Goal: Task Accomplishment & Management: Complete application form

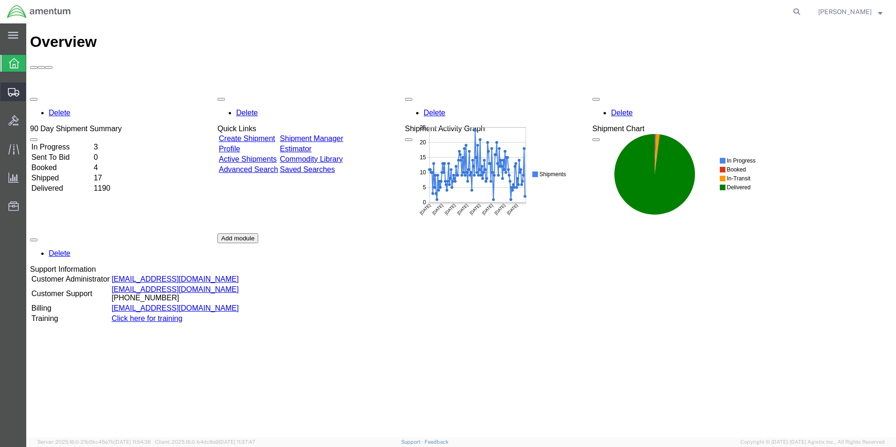
click at [0, 0] on span "Create Shipment" at bounding box center [0, 0] width 0 height 0
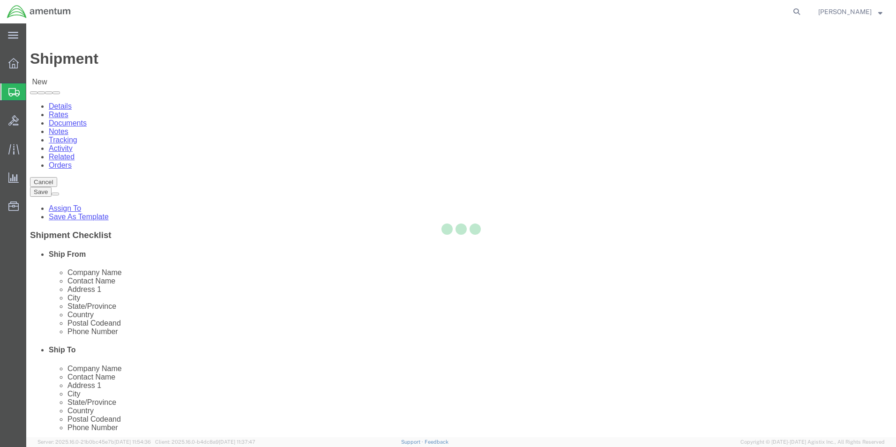
select select
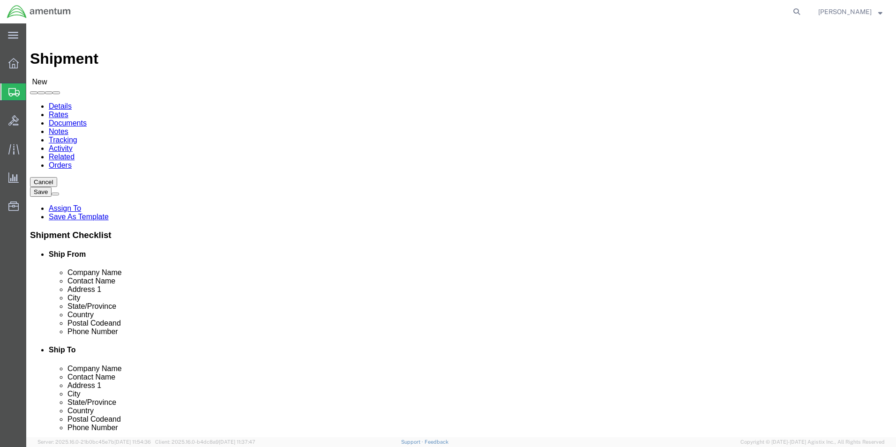
select select "MYPROFILE"
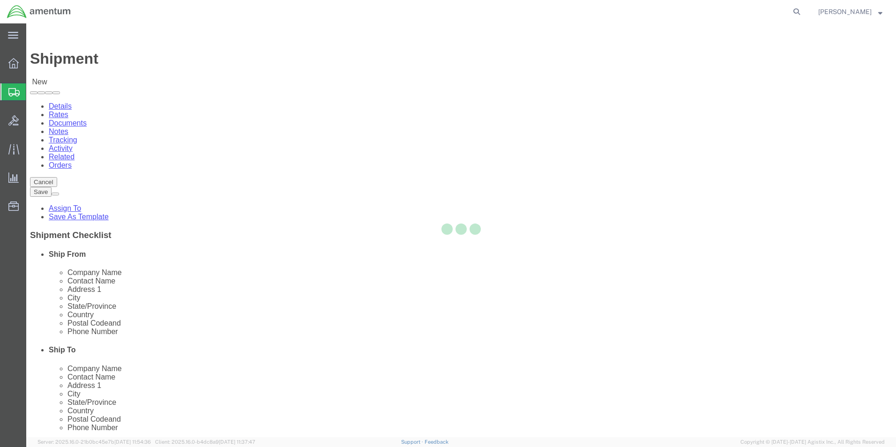
select select "[GEOGRAPHIC_DATA]"
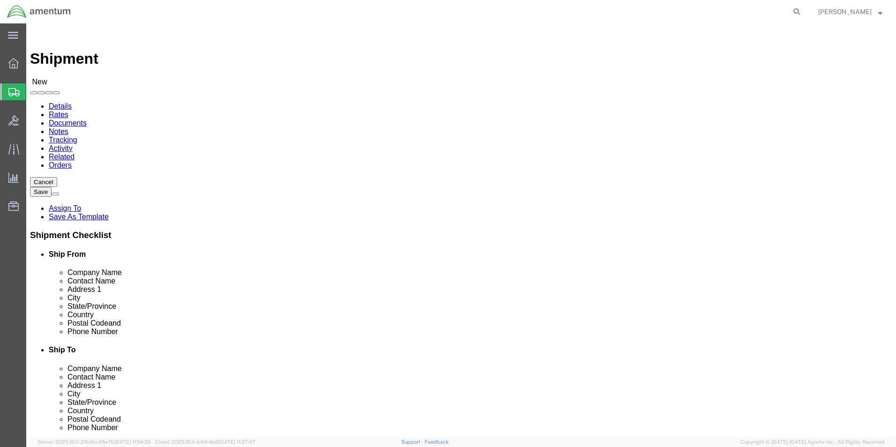
type input "ncr"
select select "49925"
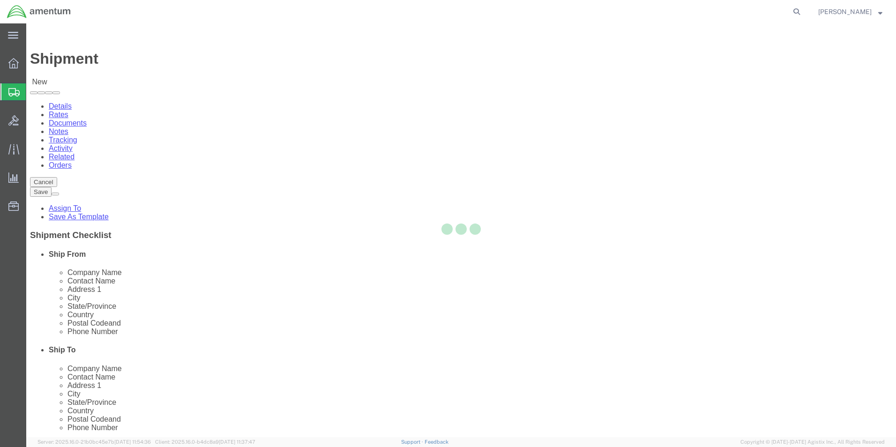
select select "VA"
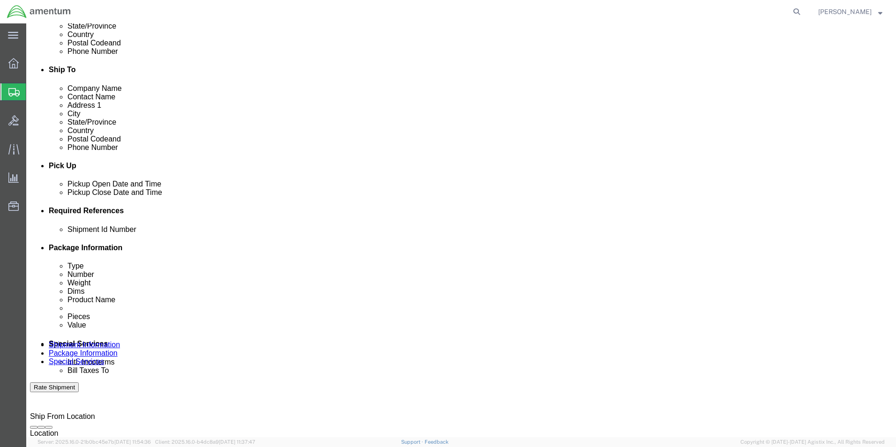
scroll to position [328, 0]
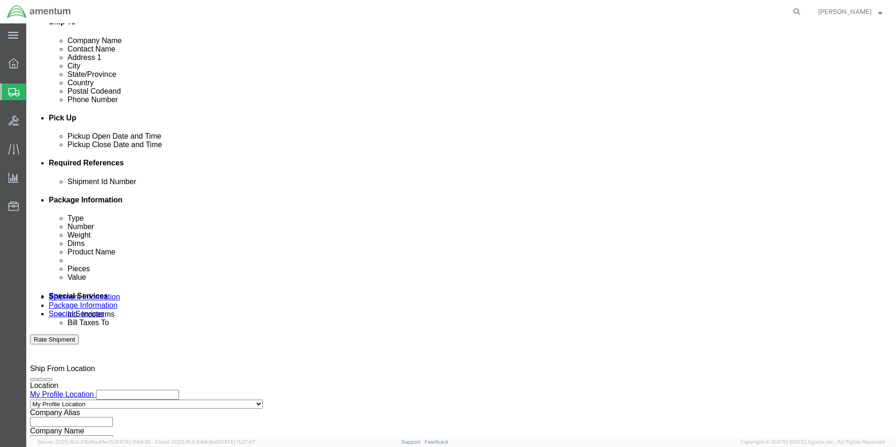
click input "text"
type input "94535"
click button "Add reference"
click select "Select Account Type Activity ID Airline Appointment Number ASN Batch Request # …"
select select "DEPT"
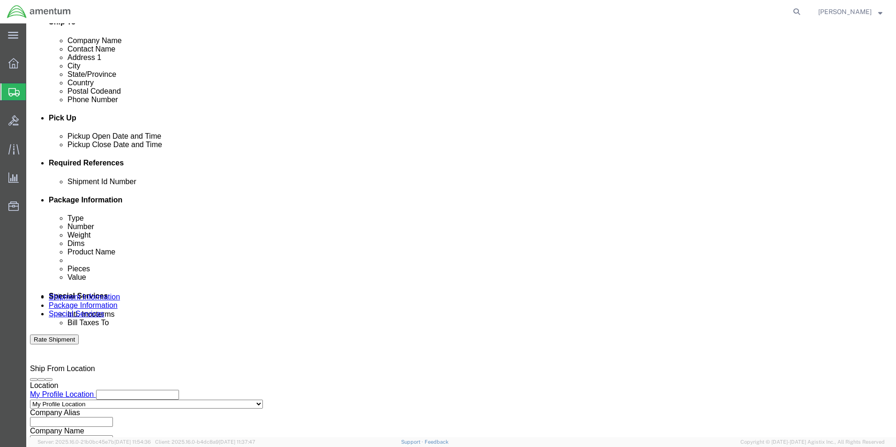
click select "Select Account Type Activity ID Airline Appointment Number ASN Batch Request # …"
type input "CBP"
click button "Add reference"
click select "Select Account Type Activity ID Airline Appointment Number ASN Batch Request # …"
select select "CUSTREF"
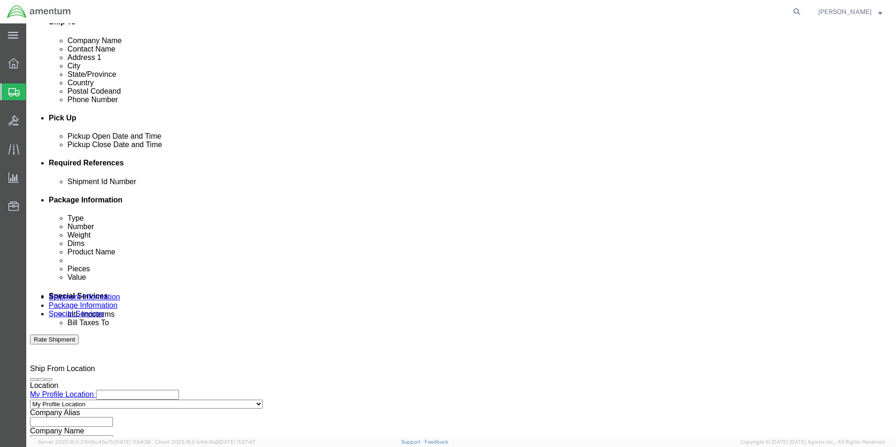
click select "Select Account Type Activity ID Airline Appointment Number ASN Batch Request # …"
click input "text"
type input "324474"
click select "Select Air Less than Truckload Multi-Leg Ocean Freight Rail Small Parcel Truckl…"
select select "SMAL"
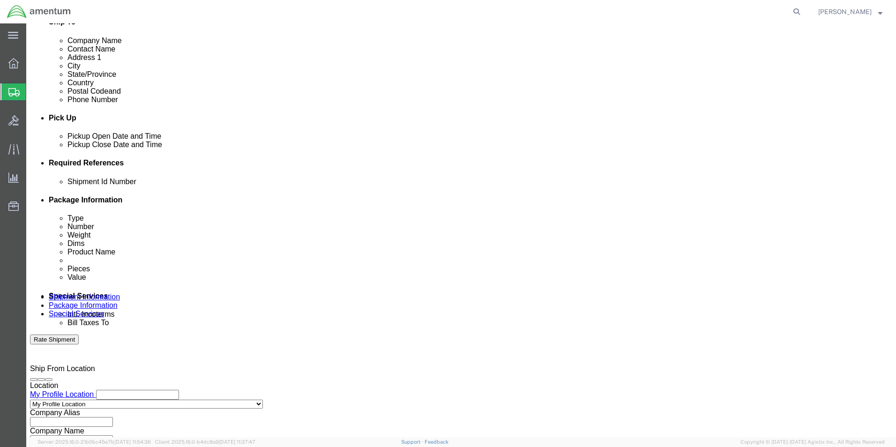
click select "Select Air Less than Truckload Multi-Leg Ocean Freight Rail Small Parcel Truckl…"
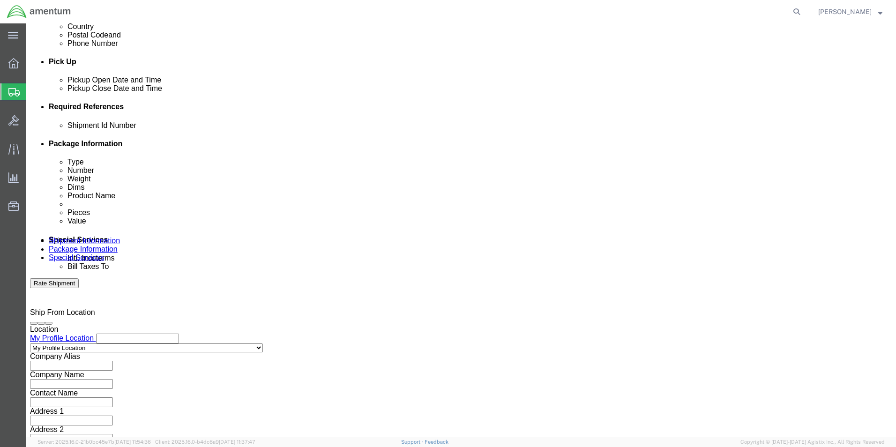
scroll to position [391, 0]
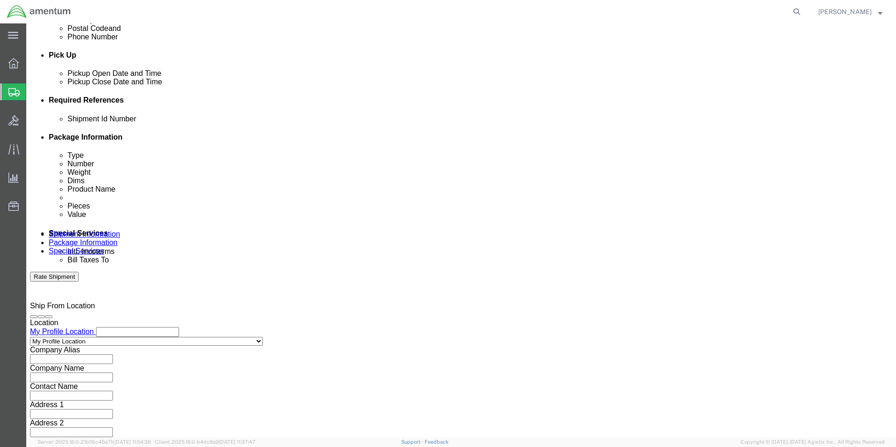
click button "Continue"
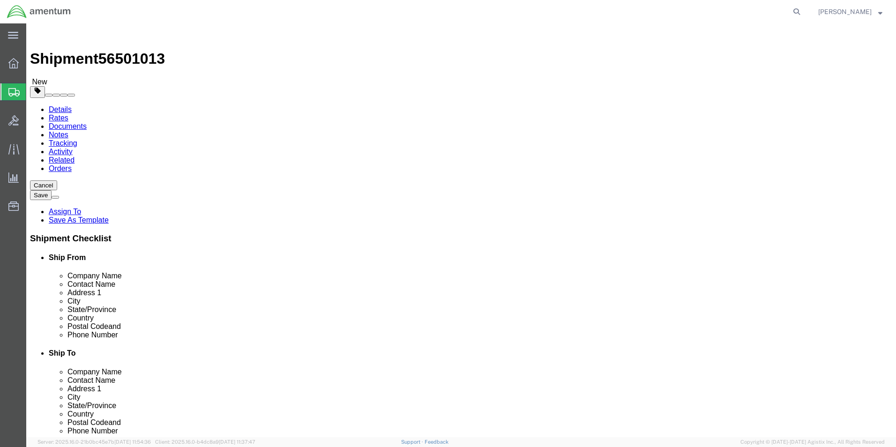
click select "Select Bale(s) Basket(s) Bolt(s) Bottle(s) Buckets Bulk Bundle(s) Can(s) Cardbo…"
select select "MBX"
click select "Select Bale(s) Basket(s) Bolt(s) Bottle(s) Buckets Bulk Bundle(s) Can(s) Cardbo…"
type input "13.00"
type input "11.50"
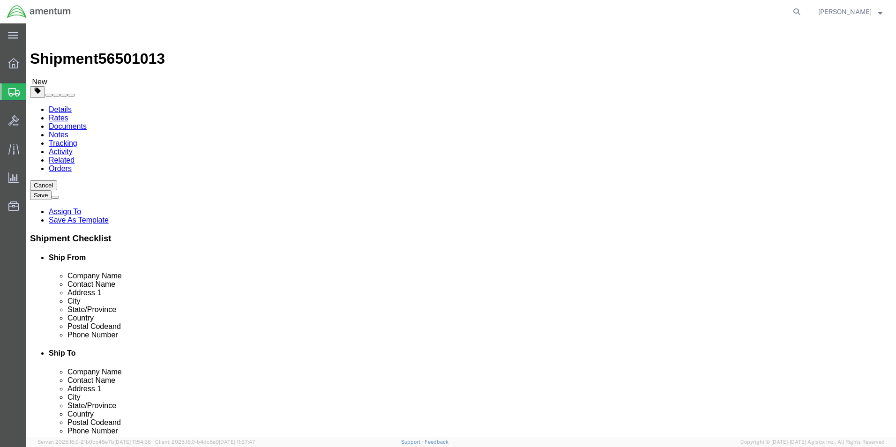
type input "2.50"
click input "0.00"
drag, startPoint x: 154, startPoint y: 217, endPoint x: 120, endPoint y: 217, distance: 33.7
click div "0.00 Select kgs lbs"
type input "2"
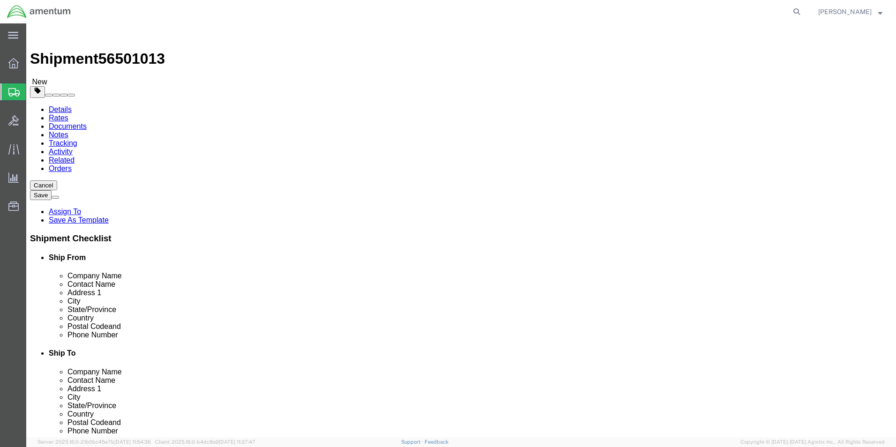
click link "Add Content"
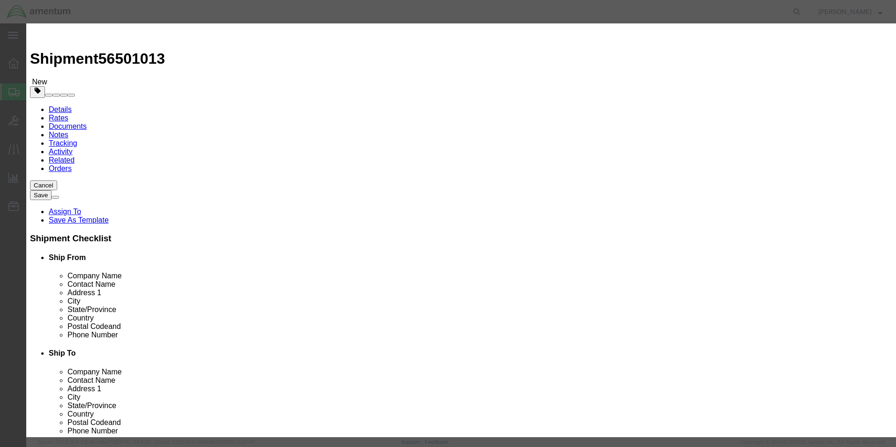
click input "text"
type input "MISC PARTS"
select select "US"
drag, startPoint x: 289, startPoint y: 89, endPoint x: 261, endPoint y: 90, distance: 27.7
click div "Pieces 0 Select Bag Barrels 100Board Feet Bottle Box Blister Pack Carats Can Ca…"
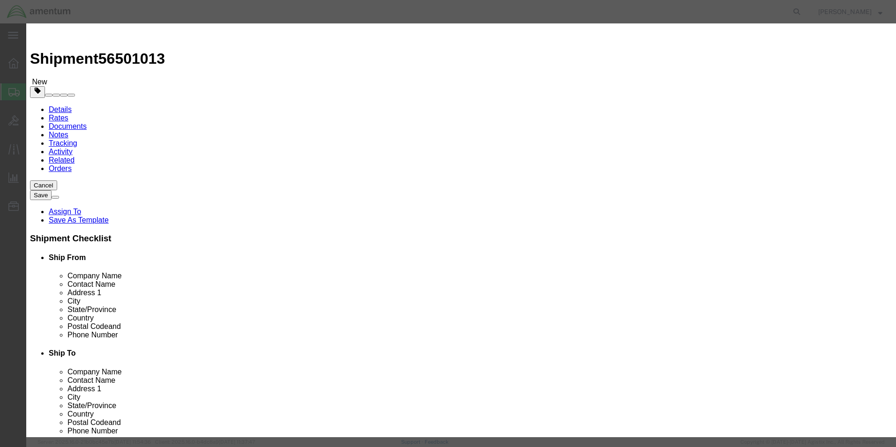
type input "3"
type input "100.00"
click button "Save & Close"
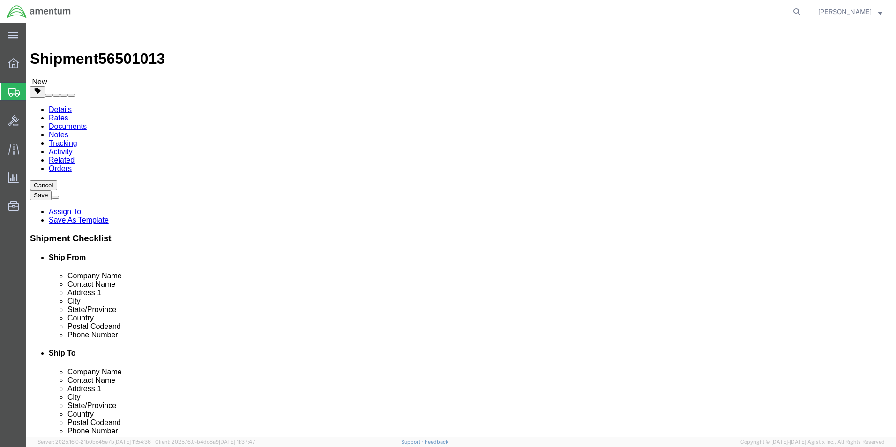
click button "Continue"
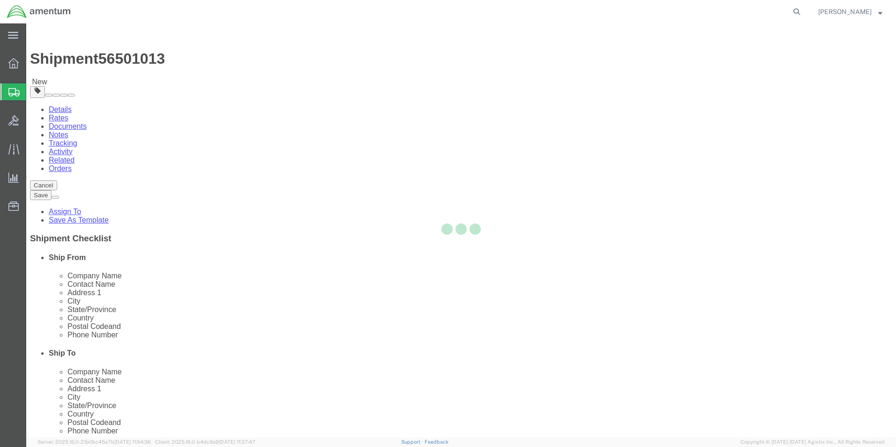
select select
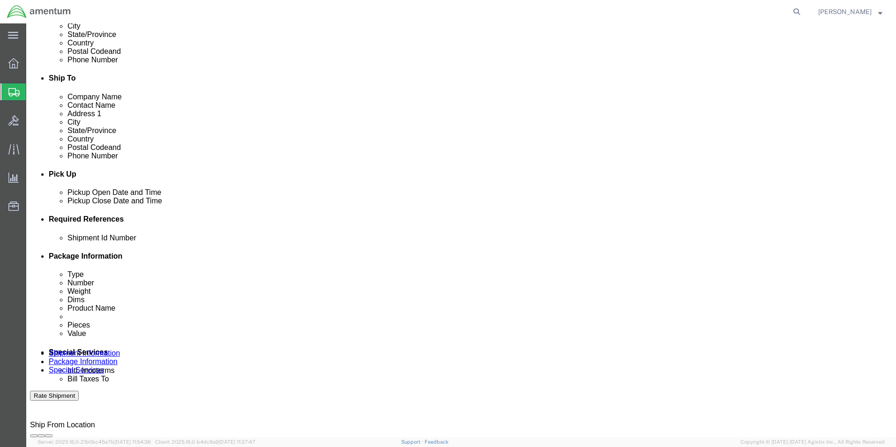
scroll to position [281, 0]
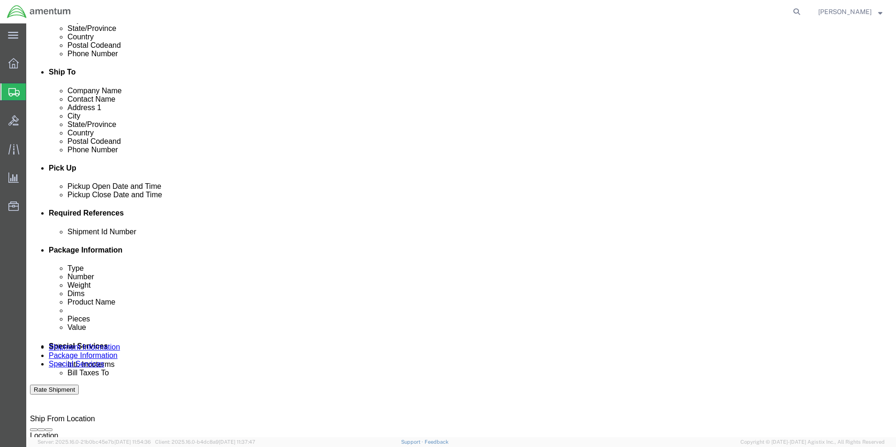
click select "Select Buyer Cost Center Department Operations Number Order Number Sales Person"
select select "COSTCENTER"
click select "Select Buyer Cost Center Department Operations Number Order Number Sales Person"
type input "6118.03.03.2219.000.elp.0000"
click select "Select Recipient Account Sender/Shipper Third Party Account"
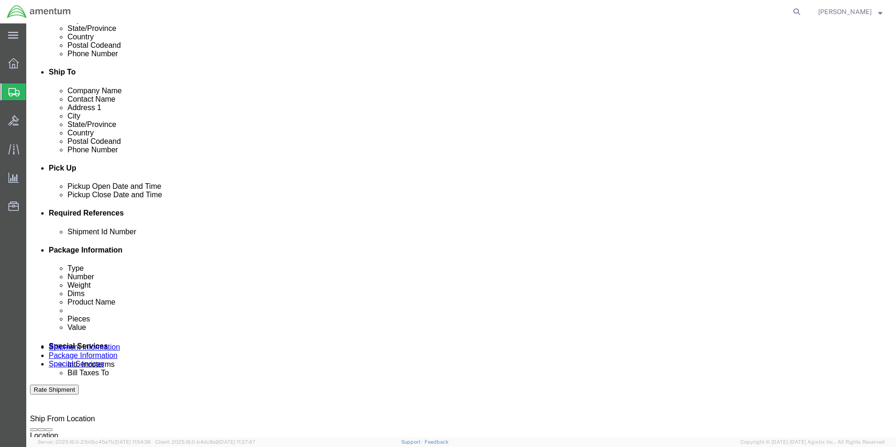
select select "SHIP"
click select "Select Recipient Account Sender/Shipper Third Party Account"
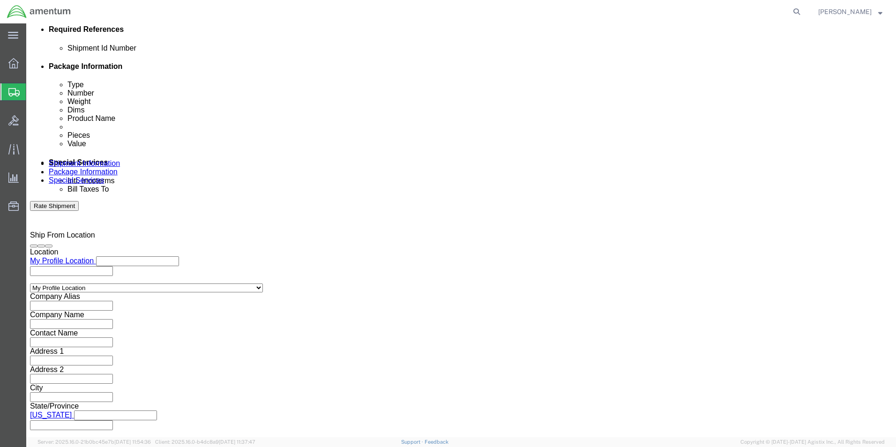
scroll to position [469, 0]
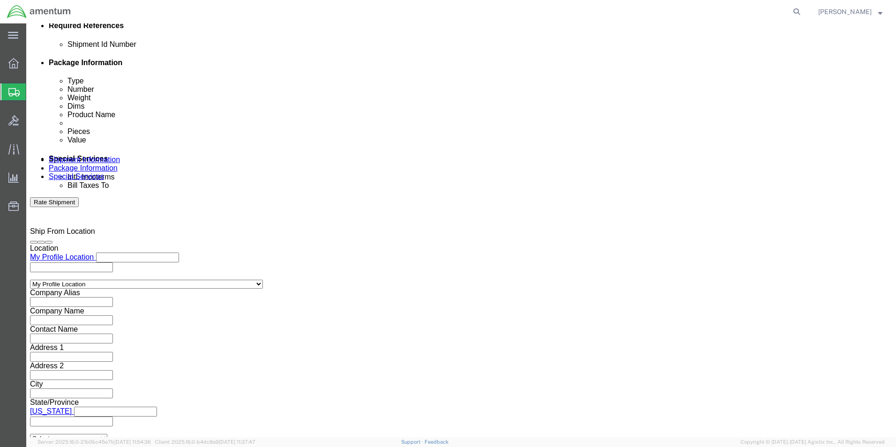
click input "text"
type input "[PERSON_NAME].n"
type input "[PERSON_NAME][EMAIL_ADDRESS][PERSON_NAME][DOMAIN_NAME]"
click ul "[PERSON_NAME][EMAIL_ADDRESS][PERSON_NAME][DOMAIN_NAME]"
click button "Rate Shipment"
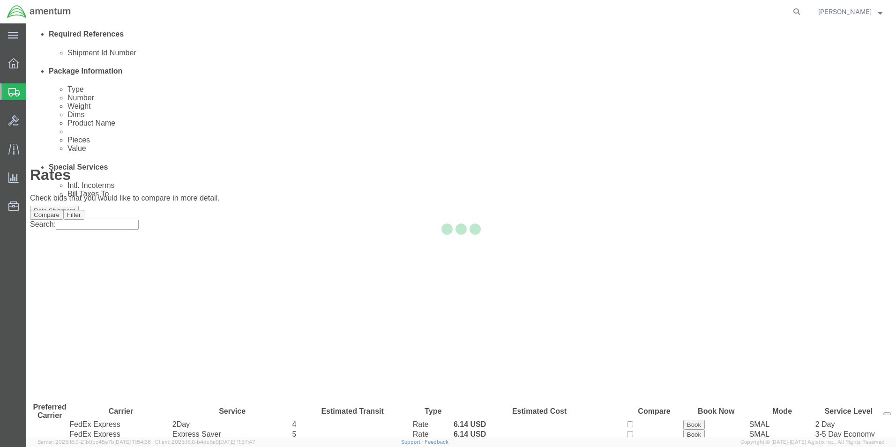
scroll to position [0, 0]
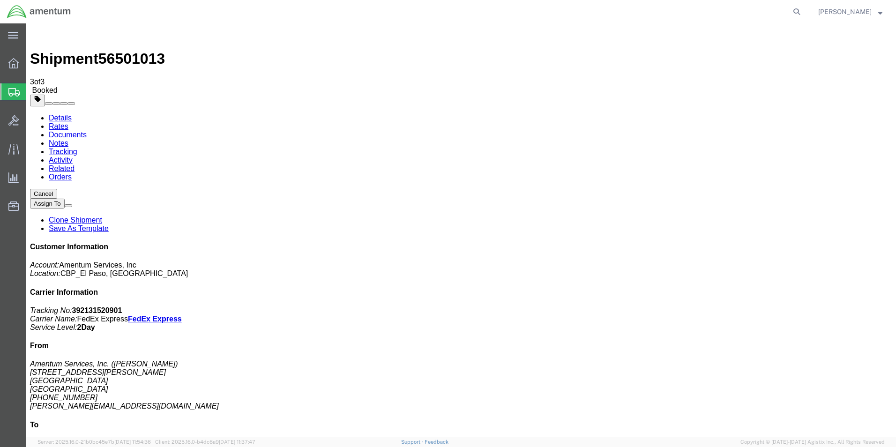
click at [59, 114] on link "Details" at bounding box center [60, 118] width 23 height 8
click span "button"
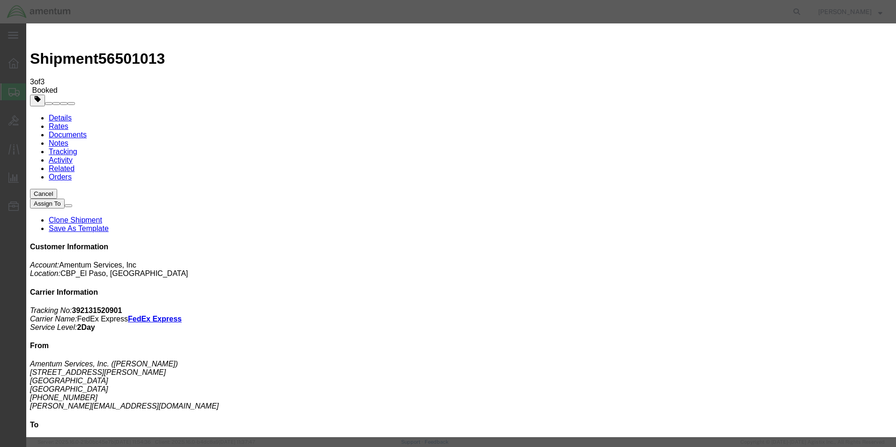
click div "[DATE] 2:00 PM"
type input "2:30 PM"
click button "Apply"
click button "Save"
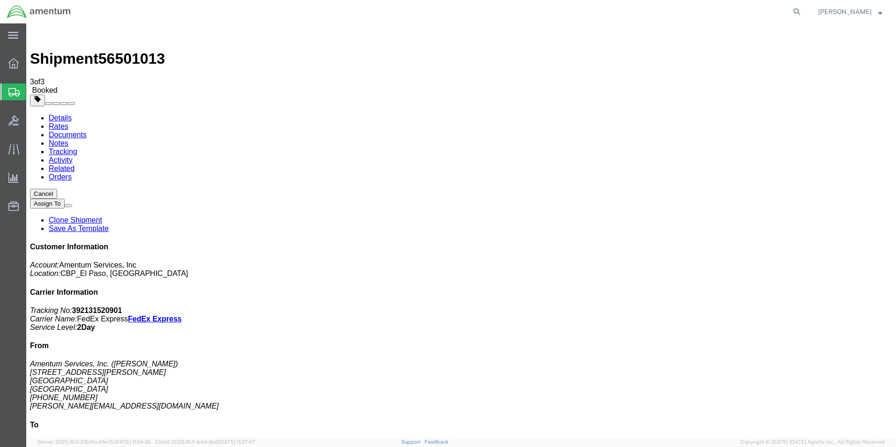
click button "Close"
click at [0, 0] on span "Create Shipment" at bounding box center [0, 0] width 0 height 0
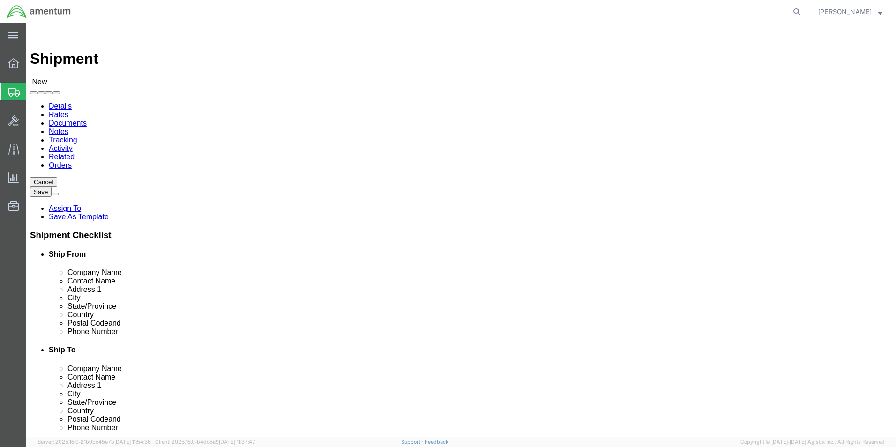
select select "MYPROFILE"
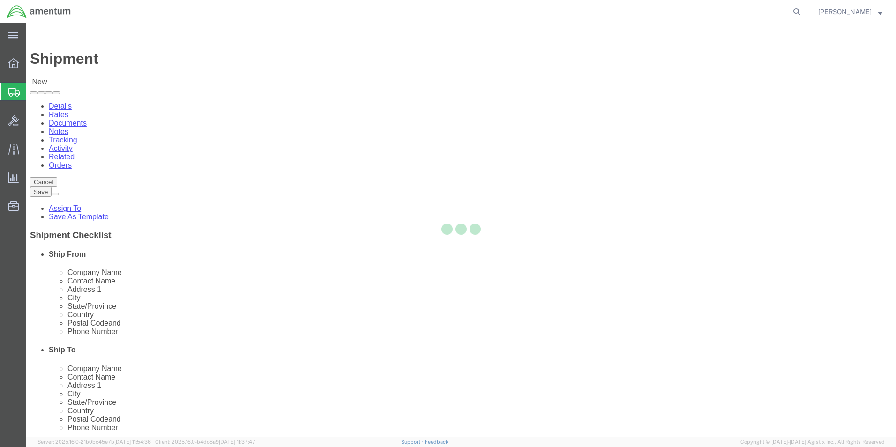
select select "[GEOGRAPHIC_DATA]"
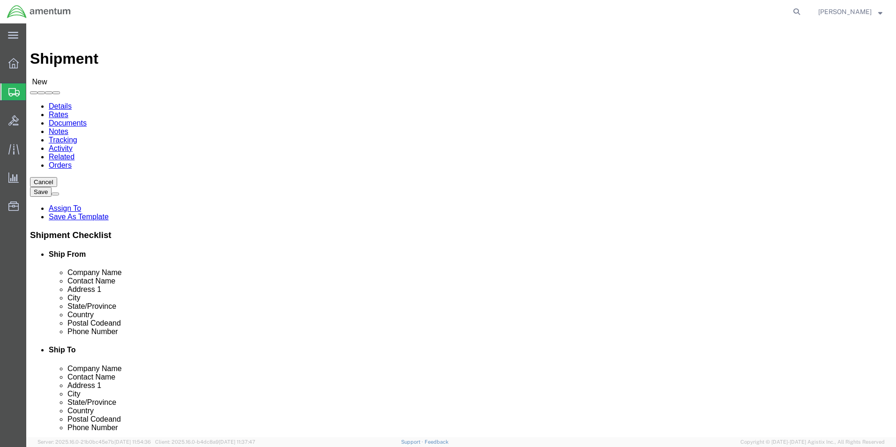
type input "WTU"
select select "49949"
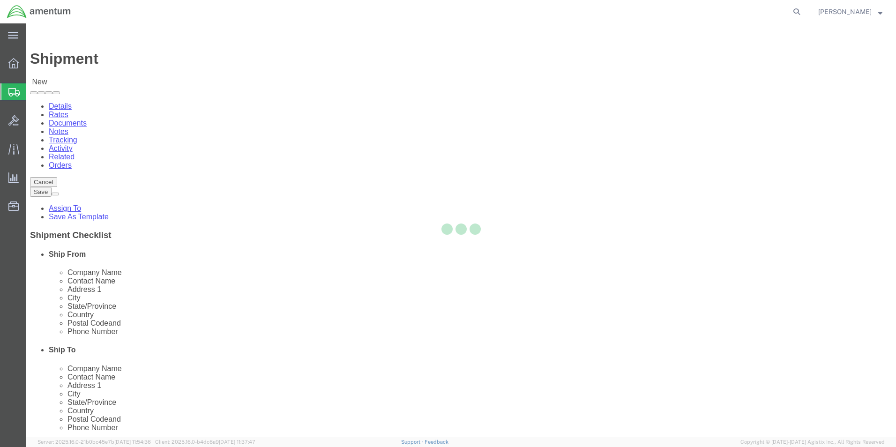
select select "AZ"
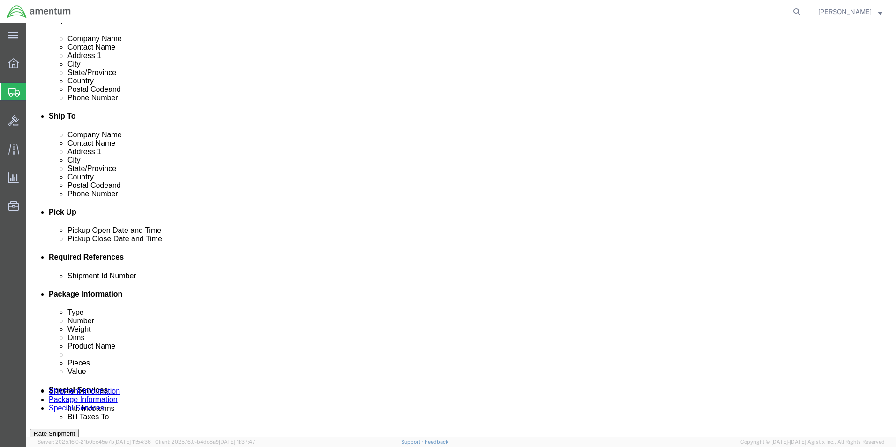
scroll to position [234, 0]
click input "text"
type input "94536"
click button "Add reference"
click select "Select Account Type Activity ID Airline Appointment Number ASN Batch Request # …"
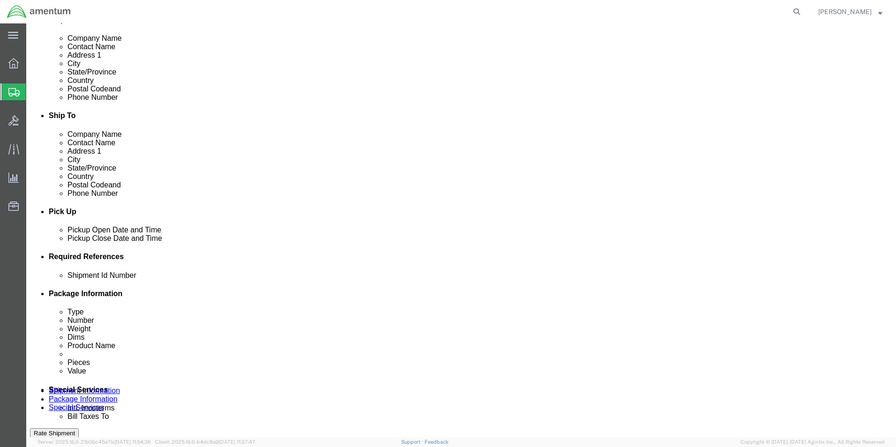
select select "DEPT"
click select "Select Account Type Activity ID Airline Appointment Number ASN Batch Request # …"
type input "CBP"
click button "Add reference"
click select "Select Account Type Activity ID Airline Appointment Number ASN Batch Request # …"
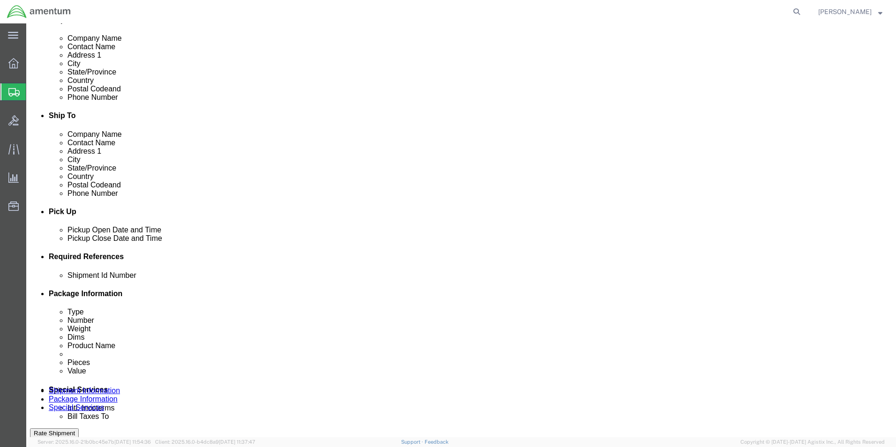
select select "CUSTREF"
click select "Select Account Type Activity ID Airline Appointment Number ASN Batch Request # …"
click input "text"
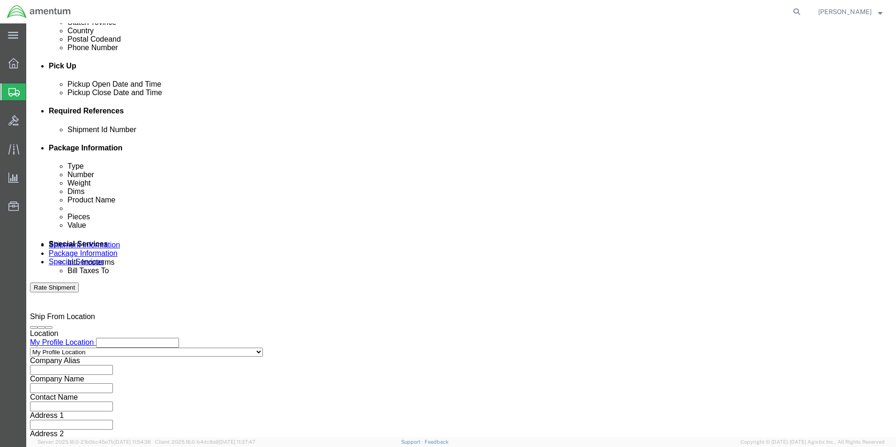
scroll to position [391, 0]
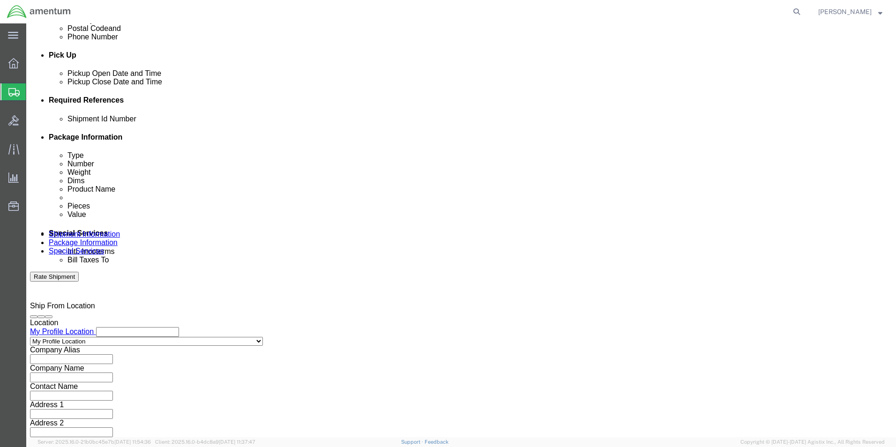
type input "324484"
click select "Select Air Less than Truckload Multi-Leg Ocean Freight Rail Small Parcel Truckl…"
select select "SMAL"
click select "Select Air Less than Truckload Multi-Leg Ocean Freight Rail Small Parcel Truckl…"
click button "Continue"
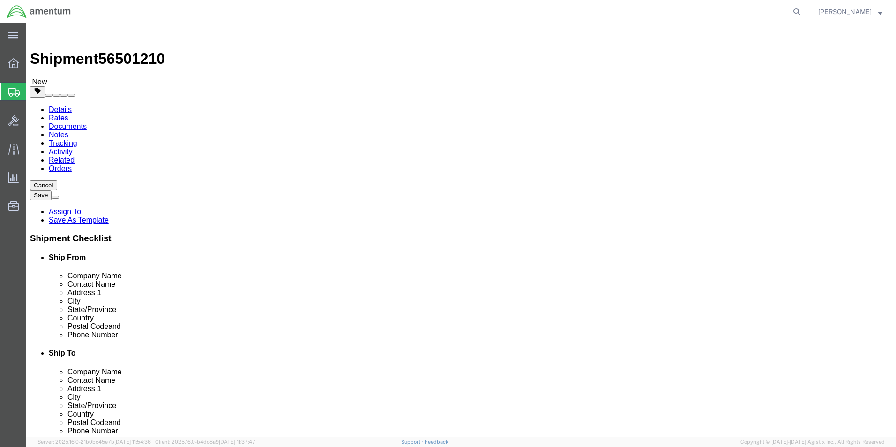
click select "Select Bale(s) Basket(s) Bolt(s) Bottle(s) Buckets Bulk Bundle(s) Can(s) Cardbo…"
select select "MBX"
click select "Select Bale(s) Basket(s) Bolt(s) Bottle(s) Buckets Bulk Bundle(s) Can(s) Cardbo…"
type input "13.00"
type input "11.50"
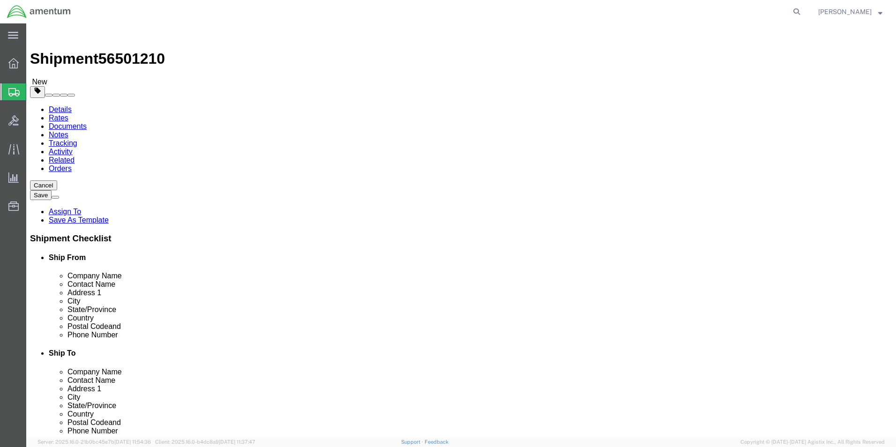
type input "2.50"
click input "0.00"
drag, startPoint x: 150, startPoint y: 218, endPoint x: 118, endPoint y: 219, distance: 32.8
click div "Weight 0.00 Select kgs lbs Ship. t°"
type input "1.4"
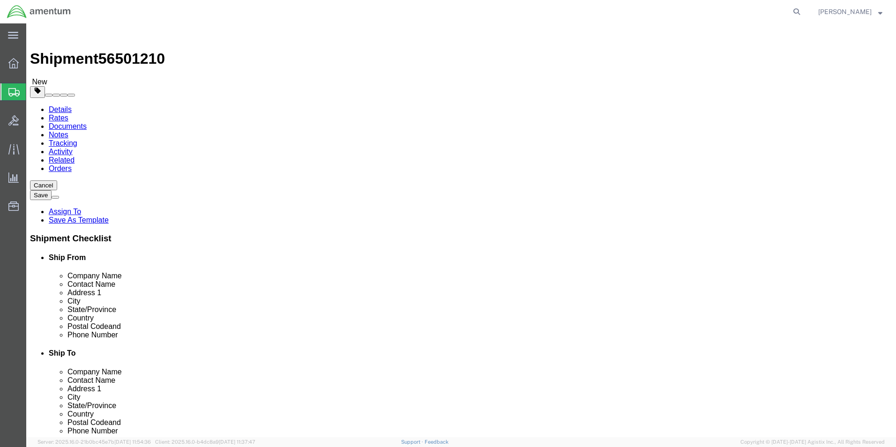
click link "Add Content"
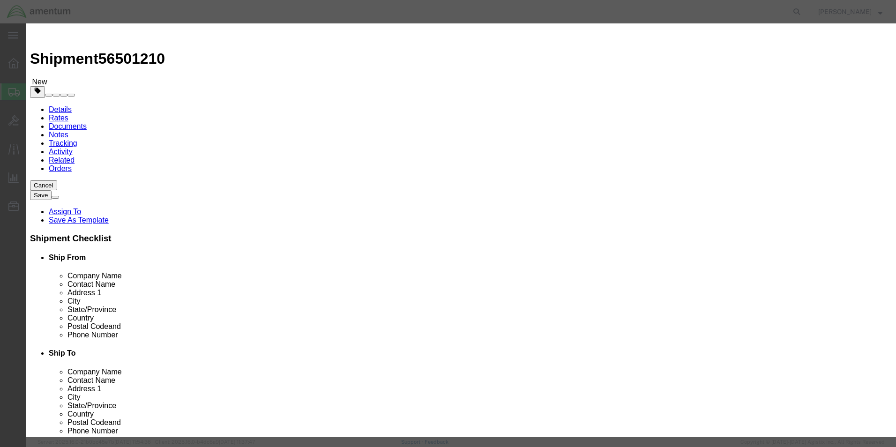
click input "text"
type input "MISC PARTS"
select select "US"
drag, startPoint x: 296, startPoint y: 89, endPoint x: 290, endPoint y: 89, distance: 6.1
click input "0"
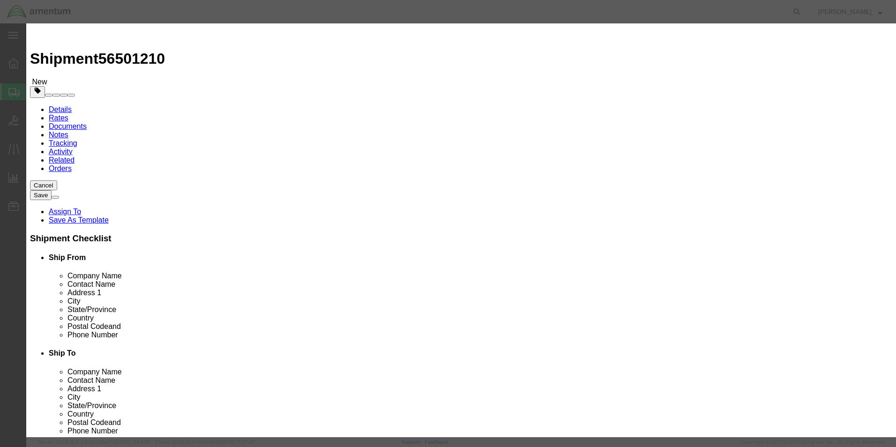
type input "1"
type input "100.00"
click button "Save & Close"
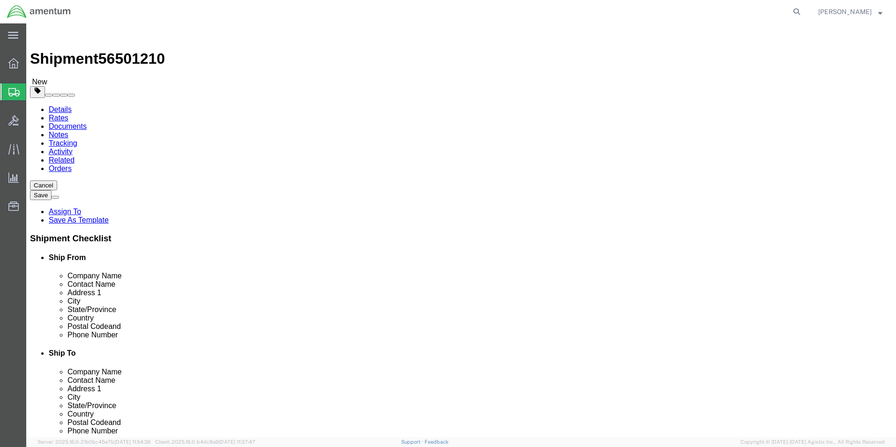
click button "Continue"
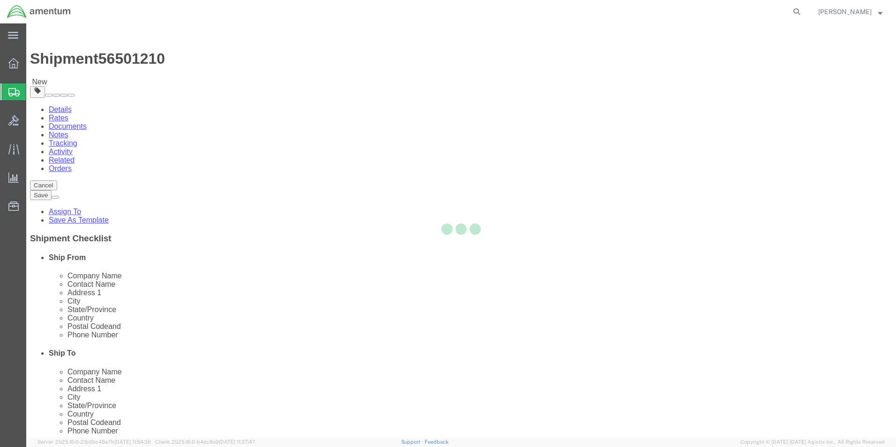
select select
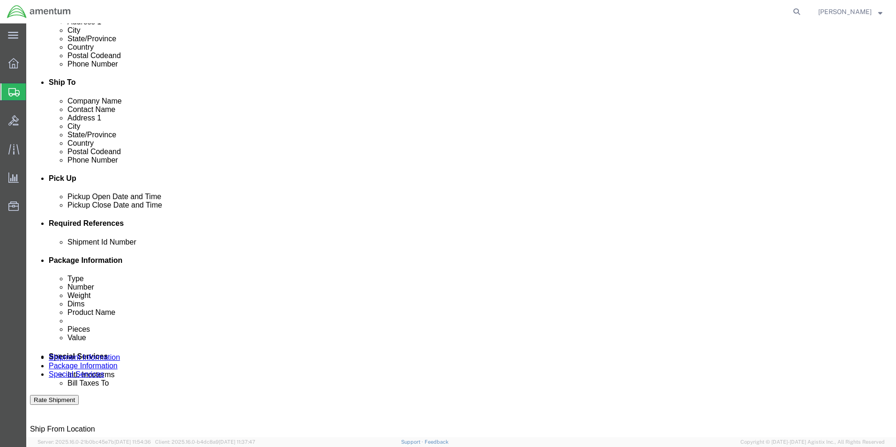
scroll to position [281, 0]
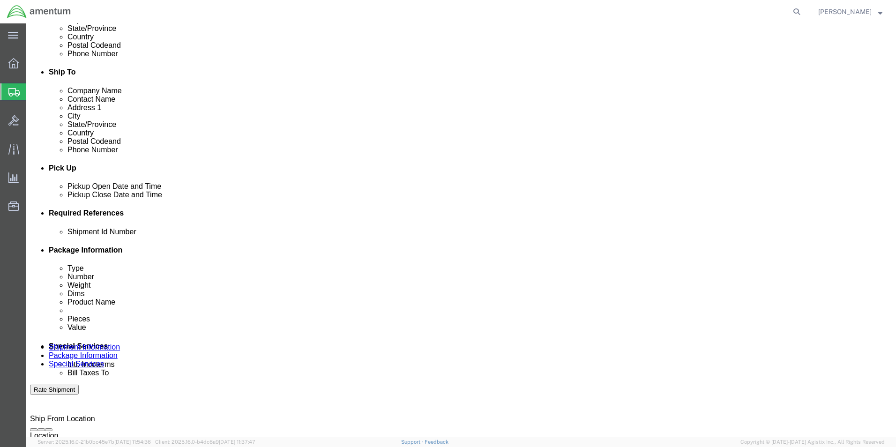
click select "Select Buyer Cost Center Department Operations Number Order Number Sales Person"
select select "COSTCENTER"
click select "Select Buyer Cost Center Department Operations Number Order Number Sales Person"
type input "6118.03.03.2219.000.ELP.0000"
click select "Select Recipient Account Sender/Shipper Third Party Account"
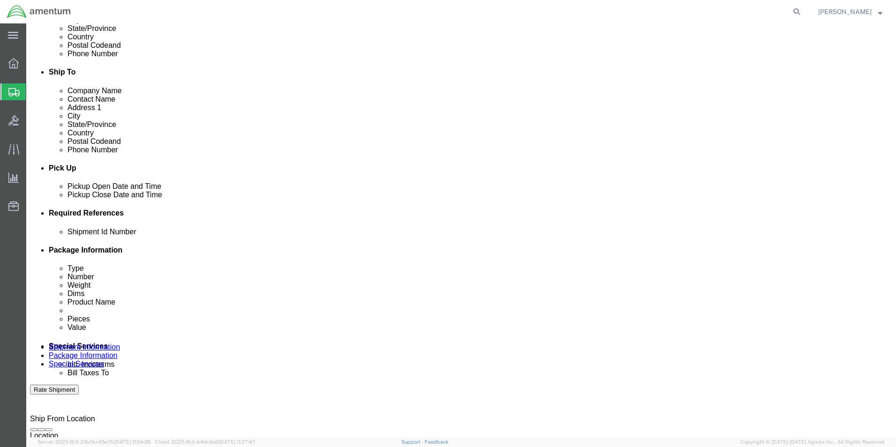
select select "SHIP"
click select "Select Recipient Account Sender/Shipper Third Party Account"
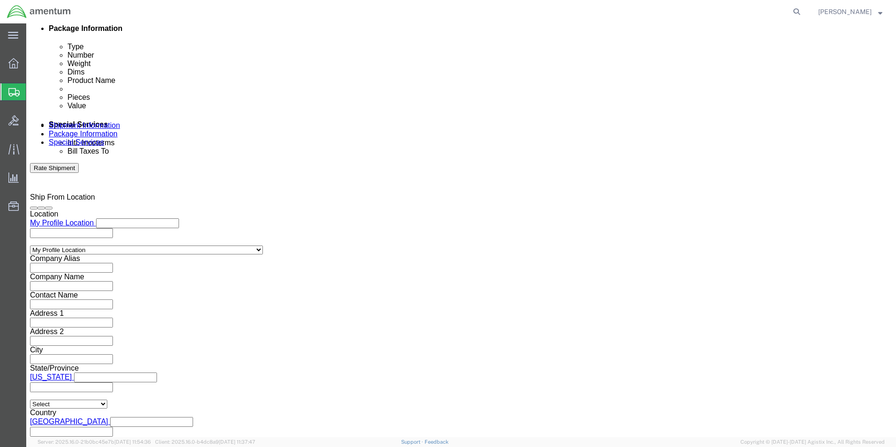
scroll to position [562, 0]
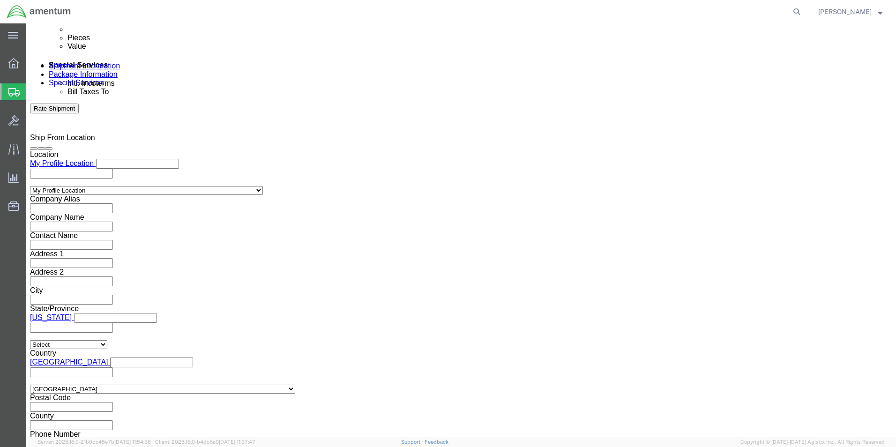
click input "text"
type input "[PERSON_NAME][EMAIL_ADDRESS][PERSON_NAME][DOMAIN_NAME]"
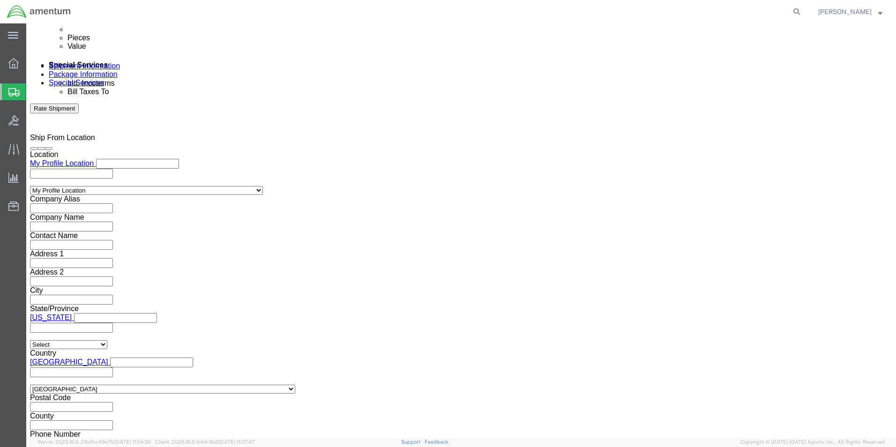
type input "[PERSON_NAME].N"
type input "[PERSON_NAME][EMAIL_ADDRESS][PERSON_NAME][DOMAIN_NAME],[PERSON_NAME][DOMAIN_NAM…"
type input "[PERSON_NAME][EMAIL_ADDRESS][PERSON_NAME][DOMAIN_NAME]"
type input "[PERSON_NAME][EMAIL_ADDRESS][PERSON_NAME][DOMAIN_NAME],[PERSON_NAME][DOMAIN_NAM…"
click button "Rate Shipment"
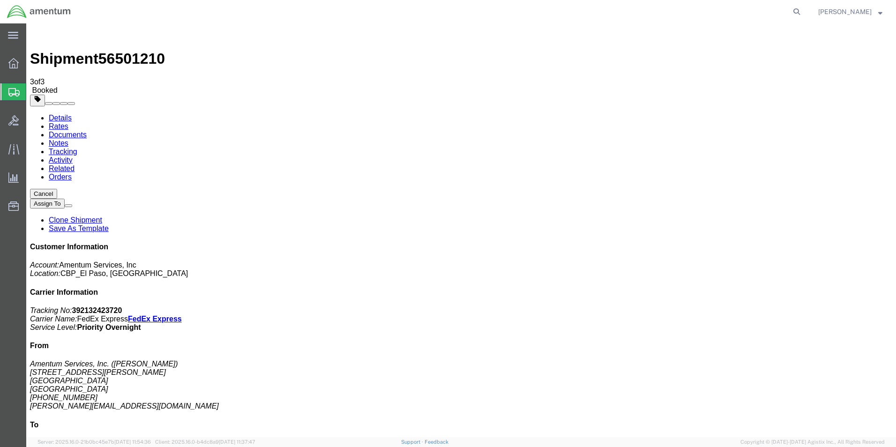
click at [882, 13] on strong "button" at bounding box center [880, 11] width 4 height 3
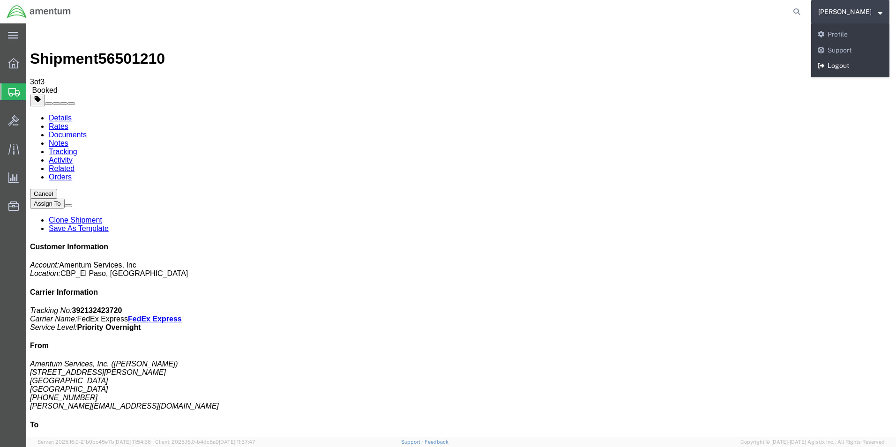
click at [822, 64] on link "Logout" at bounding box center [850, 66] width 78 height 16
